Goal: Information Seeking & Learning: Learn about a topic

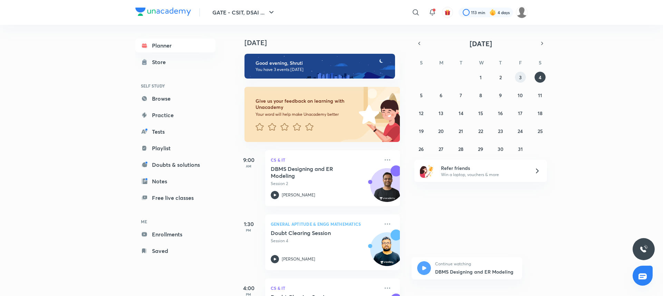
click at [519, 77] on abbr "3" at bounding box center [520, 77] width 3 height 7
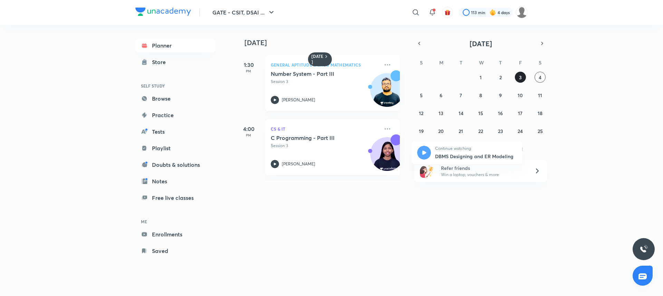
click at [519, 77] on abbr "3" at bounding box center [520, 77] width 3 height 7
click at [291, 163] on p "[PERSON_NAME]" at bounding box center [298, 164] width 33 height 6
